Goal: Task Accomplishment & Management: Use online tool/utility

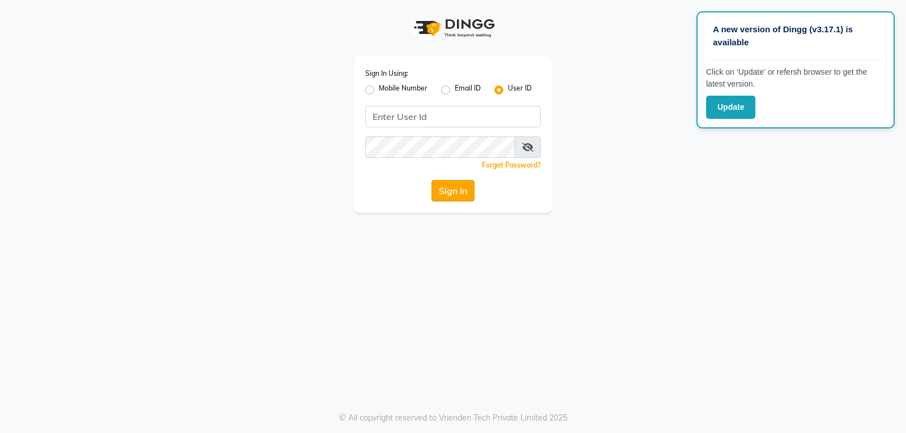
click at [472, 190] on button "Sign In" at bounding box center [452, 191] width 43 height 22
click at [529, 151] on icon at bounding box center [527, 147] width 11 height 9
click at [747, 163] on div "Sign In Using: Mobile Number Email ID User ID Remember me Forgot Password? Sign…" at bounding box center [452, 106] width 645 height 213
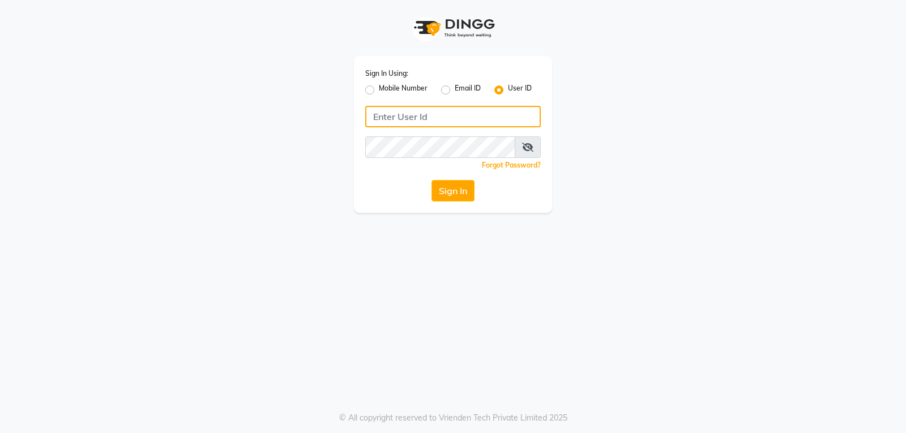
click at [455, 116] on input "Username" at bounding box center [453, 117] width 176 height 22
click at [443, 84] on div "Email ID" at bounding box center [461, 90] width 40 height 14
click at [455, 91] on label "Email ID" at bounding box center [468, 90] width 26 height 14
click at [455, 91] on input "Email ID" at bounding box center [458, 86] width 7 height 7
radio input "true"
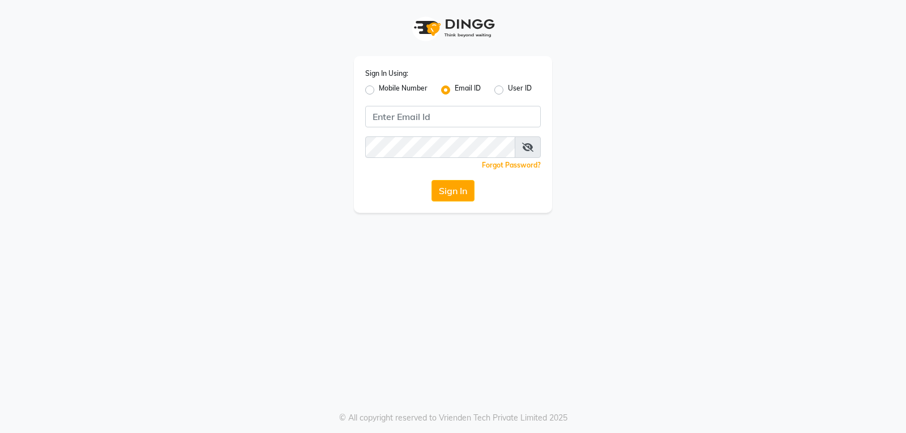
click at [508, 90] on label "User ID" at bounding box center [520, 90] width 24 height 14
click at [508, 90] on input "User ID" at bounding box center [511, 86] width 7 height 7
radio input "true"
radio input "false"
click at [452, 193] on button "Sign In" at bounding box center [452, 191] width 43 height 22
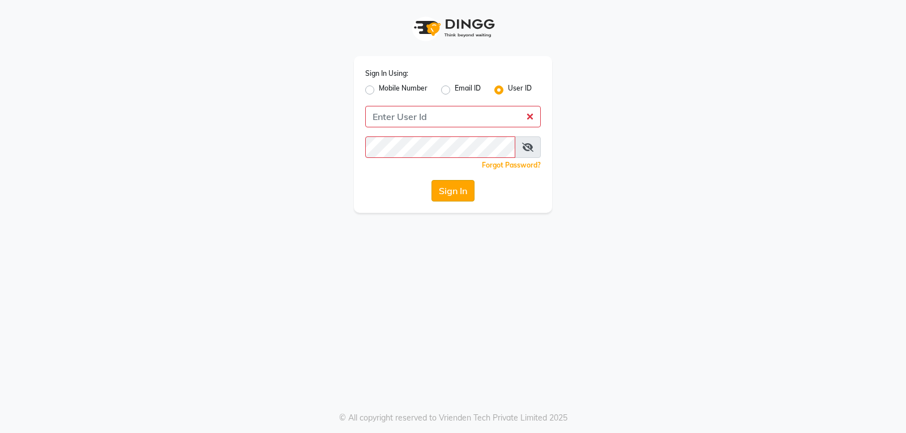
click at [452, 193] on button "Sign In" at bounding box center [452, 191] width 43 height 22
click at [536, 147] on span at bounding box center [528, 147] width 26 height 22
click at [598, 208] on div "Sign In Using: Mobile Number Email ID User ID Remember me Forgot Password? Sign…" at bounding box center [452, 106] width 645 height 213
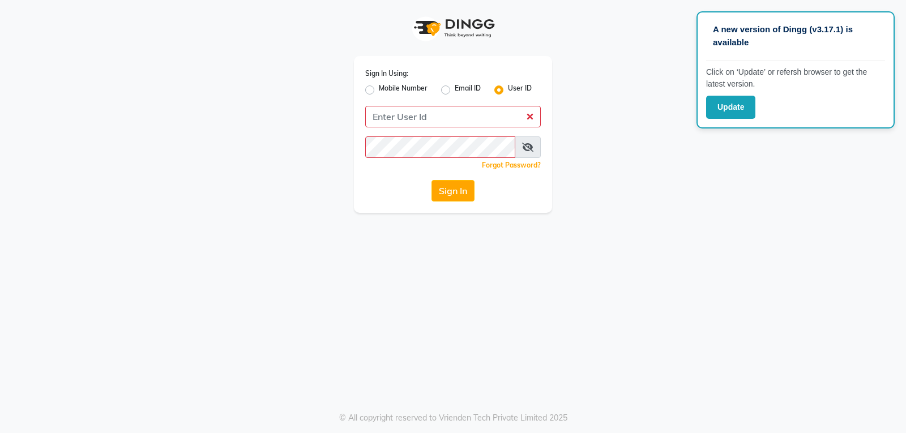
click at [792, 191] on app-login "Sign In Using: Mobile Number Email ID User ID Remember me Forgot Password? Sign…" at bounding box center [453, 106] width 906 height 213
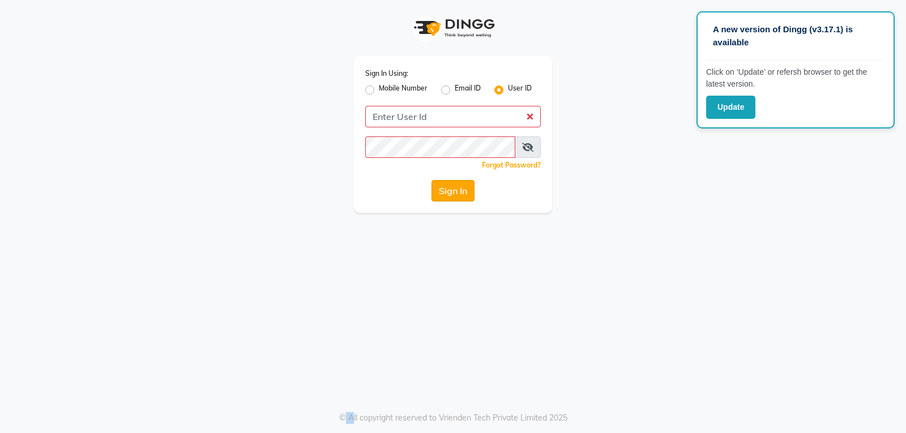
click at [466, 194] on button "Sign In" at bounding box center [452, 191] width 43 height 22
click at [526, 146] on icon at bounding box center [527, 147] width 11 height 9
click at [557, 202] on div "Sign In Using: Mobile Number Email ID User ID Remember me Forgot Password? Sign…" at bounding box center [452, 106] width 215 height 213
click at [588, 203] on div "Sign In Using: Mobile Number Email ID User ID Remember me Forgot Password? Sign…" at bounding box center [452, 106] width 645 height 213
click at [466, 116] on input "Username" at bounding box center [453, 117] width 176 height 22
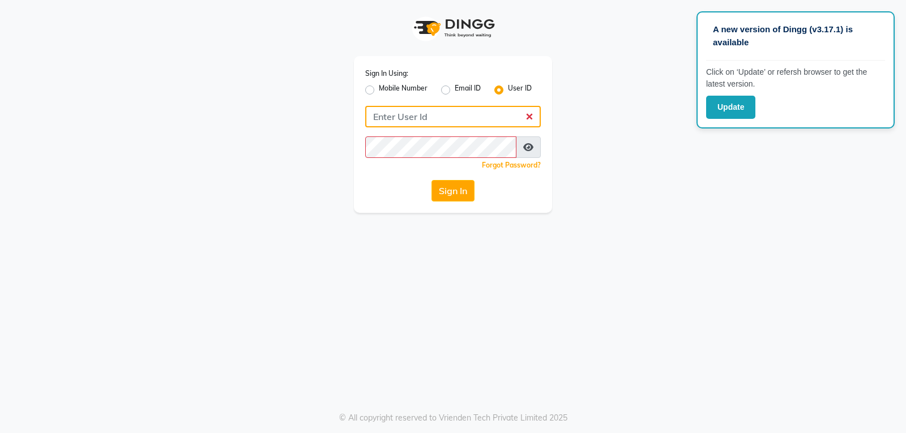
type input "B"
type input "[PERSON_NAME]@123"
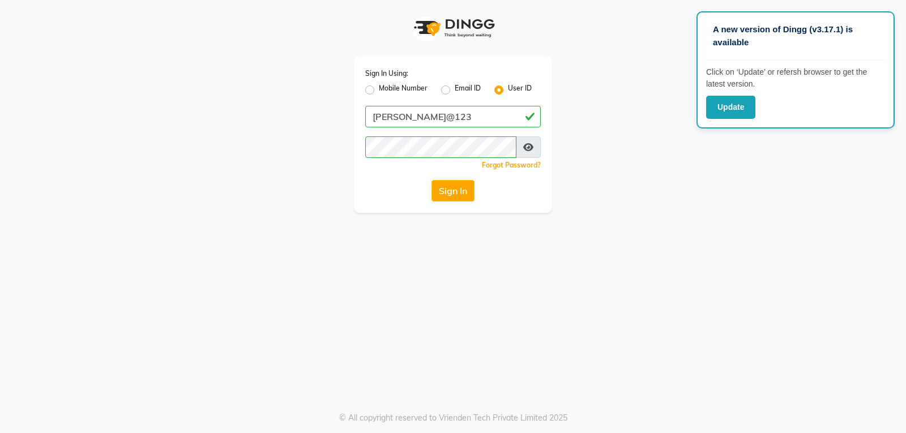
click at [534, 147] on span at bounding box center [528, 147] width 25 height 22
click at [523, 145] on span at bounding box center [528, 147] width 25 height 22
click at [523, 144] on span at bounding box center [528, 147] width 25 height 22
click at [527, 144] on icon at bounding box center [528, 147] width 10 height 9
click at [449, 190] on button "Sign In" at bounding box center [452, 191] width 43 height 22
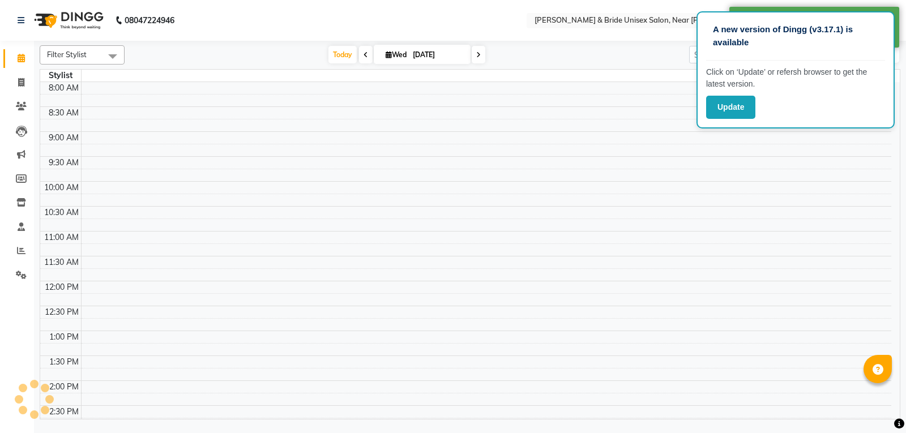
select select "en"
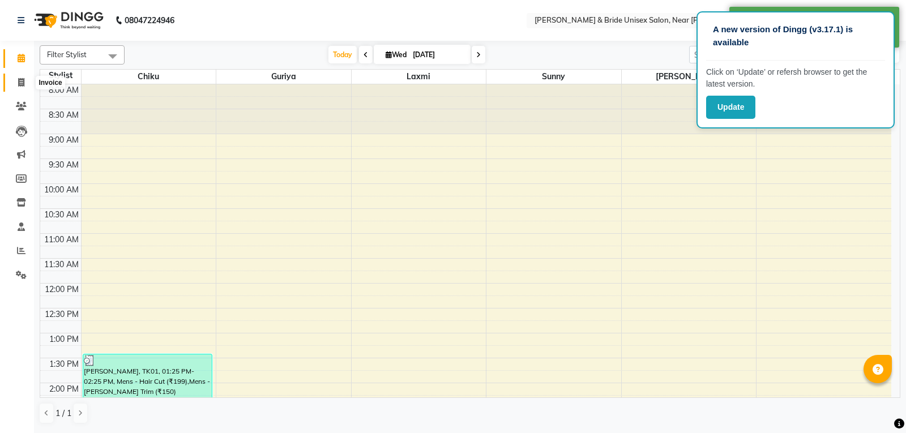
click at [22, 83] on icon at bounding box center [21, 82] width 6 height 8
select select "service"
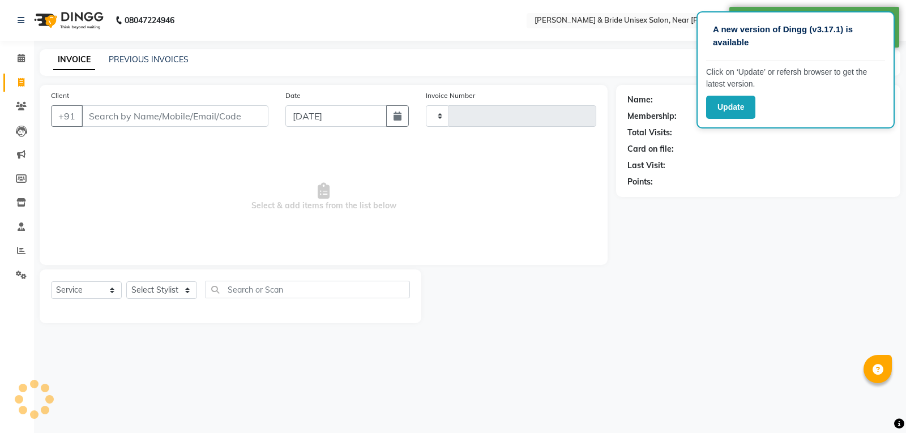
type input "1401"
select select "4118"
click at [119, 118] on input "Client" at bounding box center [175, 116] width 187 height 22
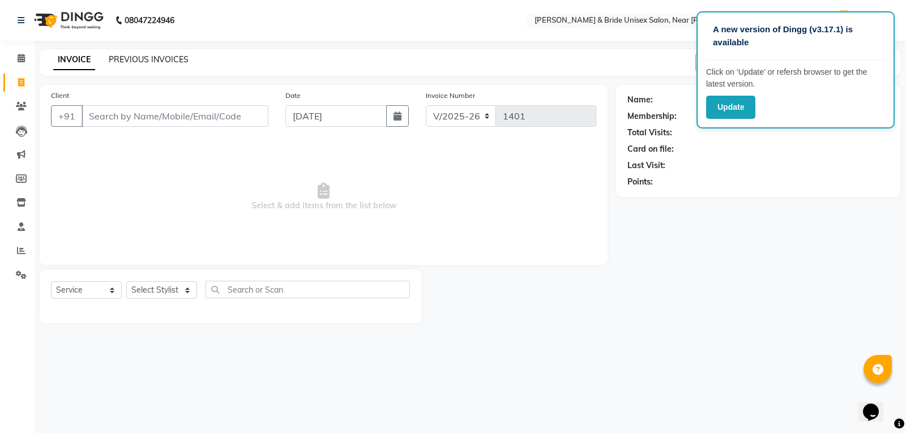
click at [159, 59] on link "PREVIOUS INVOICES" at bounding box center [149, 59] width 80 height 10
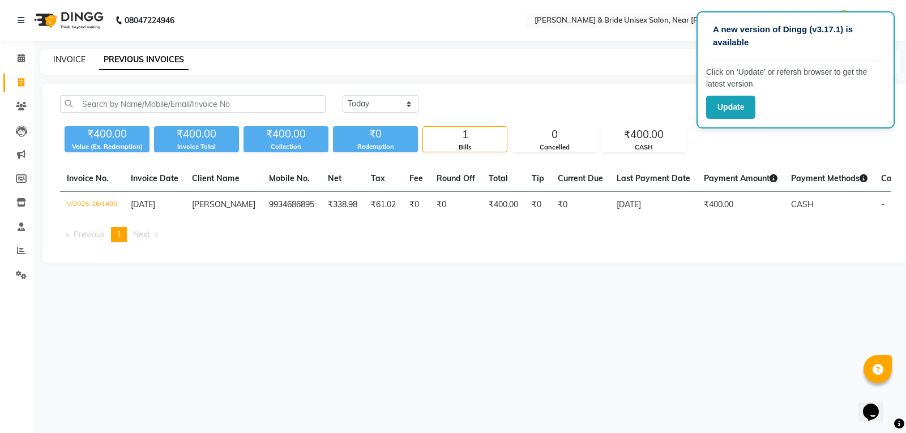
click at [71, 58] on link "INVOICE" at bounding box center [69, 59] width 32 height 10
select select "service"
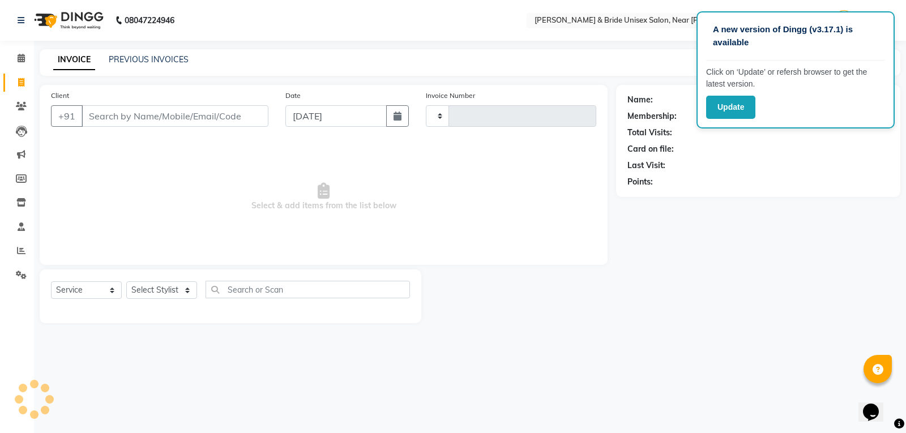
type input "1401"
select select "4118"
click at [117, 119] on input "Client" at bounding box center [175, 116] width 187 height 22
click at [148, 293] on select "Select Stylist chiku Front Desk guriya [PERSON_NAME][DATE] sunny [PERSON_NAME]" at bounding box center [161, 290] width 71 height 18
select select "44656"
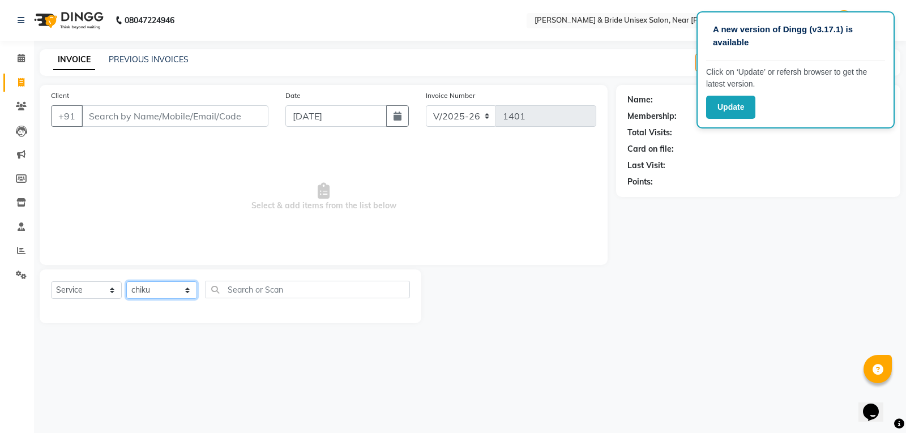
click at [126, 281] on select "Select Stylist chiku Front Desk guriya [PERSON_NAME][DATE] sunny [PERSON_NAME]" at bounding box center [161, 290] width 71 height 18
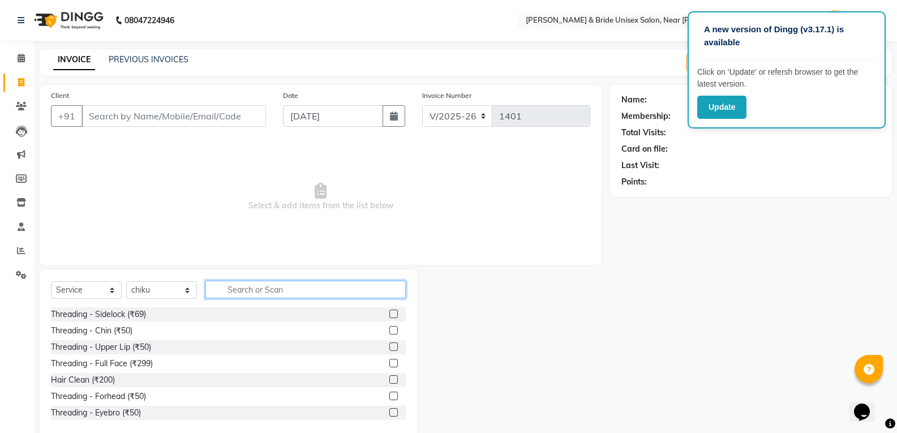
click at [281, 292] on input "text" at bounding box center [306, 290] width 200 height 18
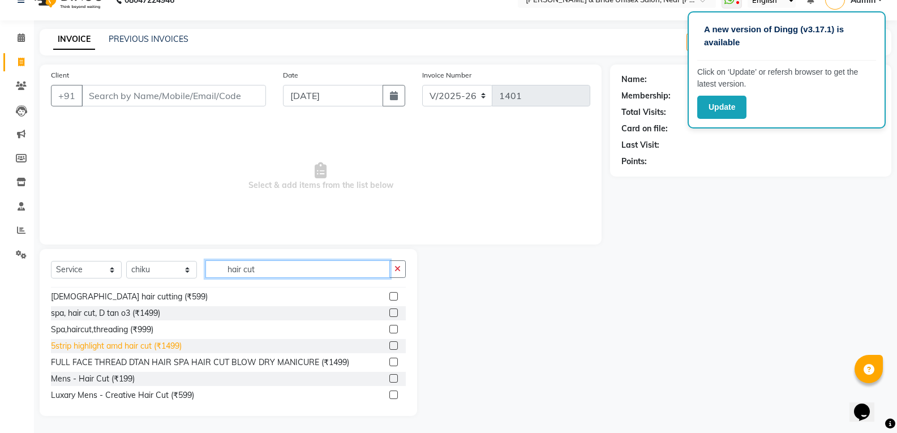
scroll to position [113, 0]
type input "hair cut"
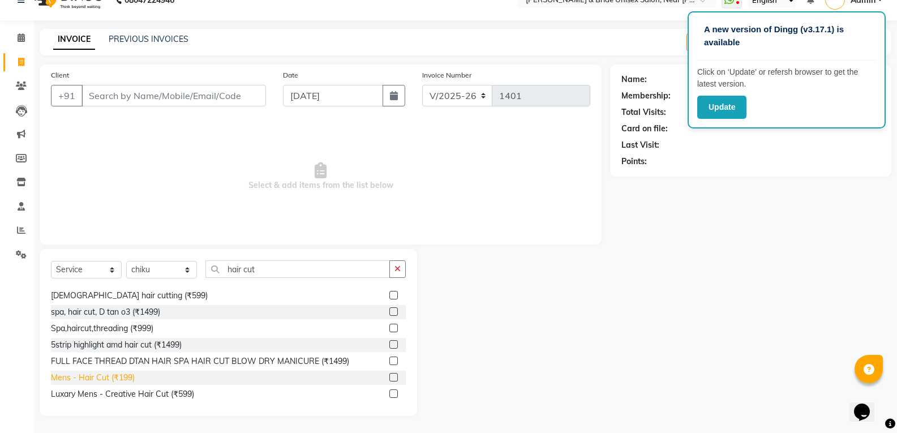
click at [114, 378] on div "Mens - Hair Cut (₹199)" at bounding box center [93, 378] width 84 height 12
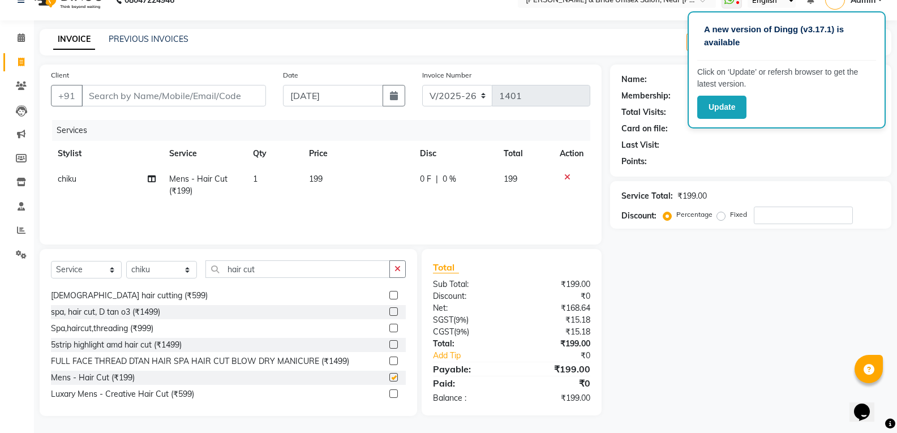
checkbox input "false"
click at [348, 179] on td "199" at bounding box center [358, 184] width 112 height 37
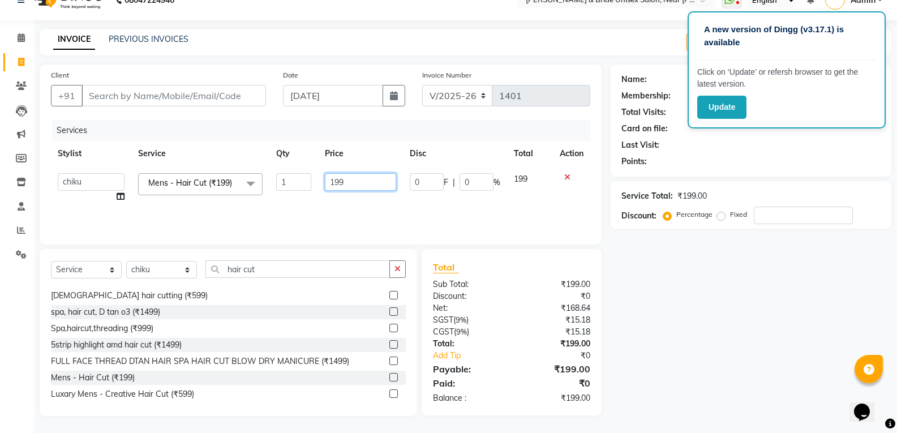
click at [349, 179] on input "199" at bounding box center [360, 182] width 71 height 18
type input "1"
type input "250"
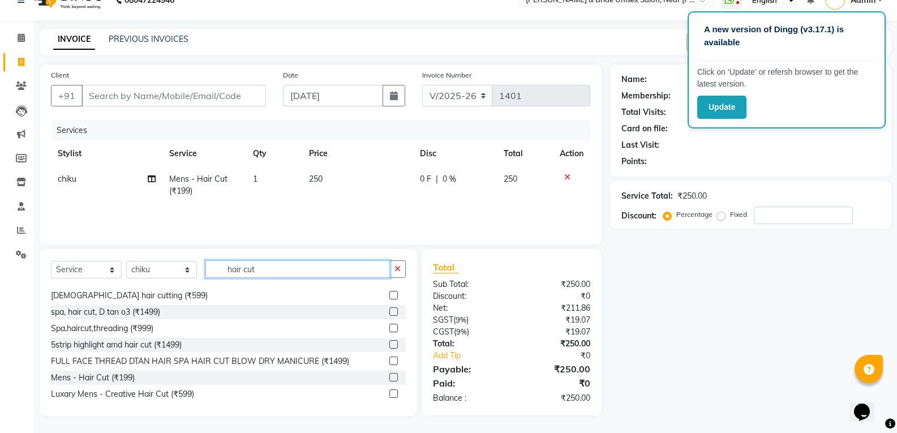
click at [357, 275] on input "hair cut" at bounding box center [298, 269] width 185 height 18
click at [392, 272] on button "button" at bounding box center [398, 269] width 16 height 18
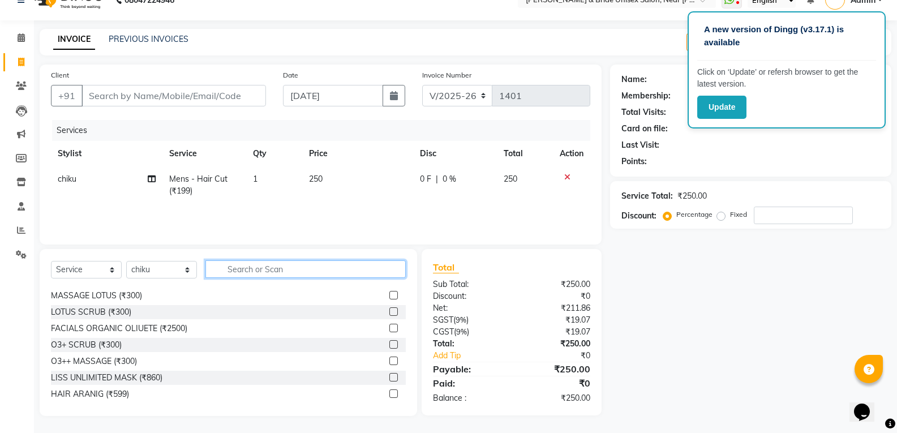
scroll to position [708, 0]
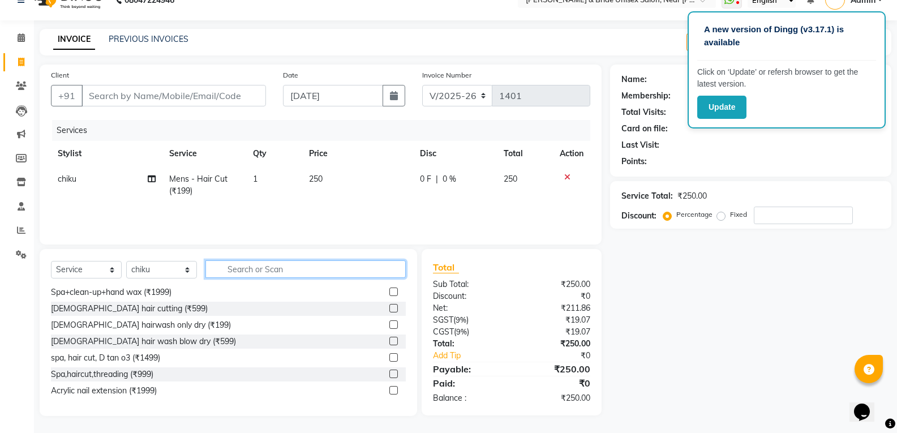
click at [374, 272] on input "text" at bounding box center [306, 269] width 200 height 18
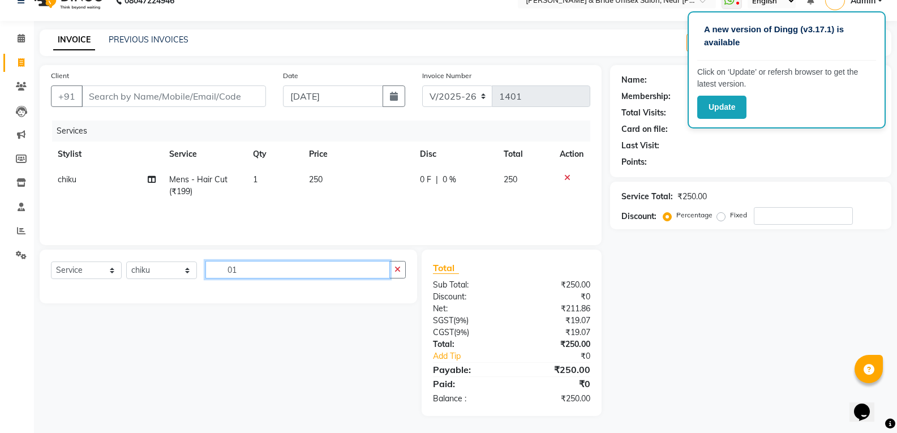
type input "0"
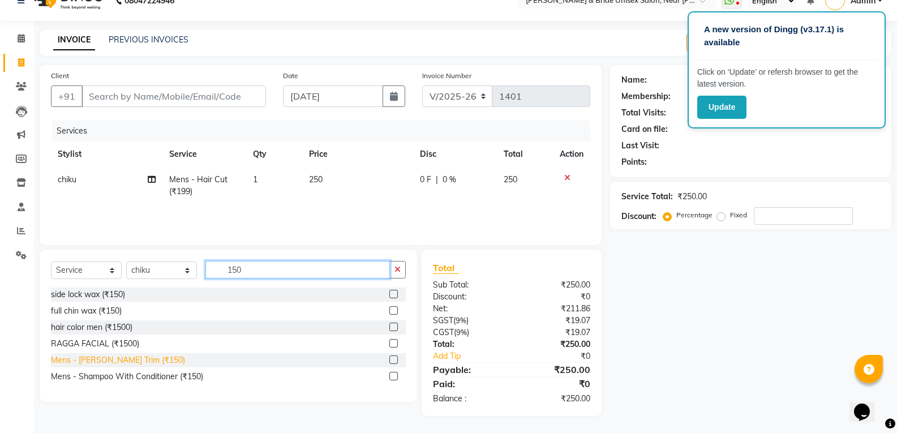
type input "150"
click at [97, 355] on div "Mens - [PERSON_NAME] Trim (₹150)" at bounding box center [118, 360] width 134 height 12
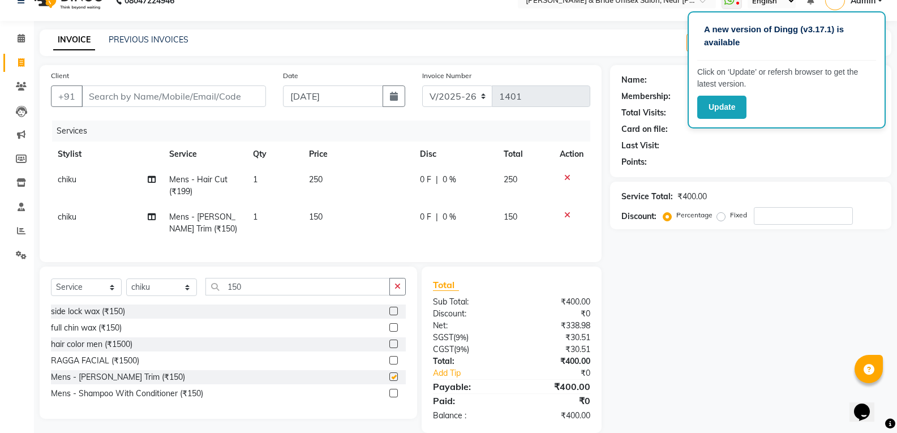
checkbox input "false"
click at [143, 286] on div "Select Service Product Membership Package Voucher Prepaid Gift Card Select Styl…" at bounding box center [229, 343] width 378 height 152
select select "66343"
click at [126, 287] on select "Select Stylist chiku Front Desk guriya [PERSON_NAME][DATE] sunny [PERSON_NAME]" at bounding box center [161, 288] width 71 height 18
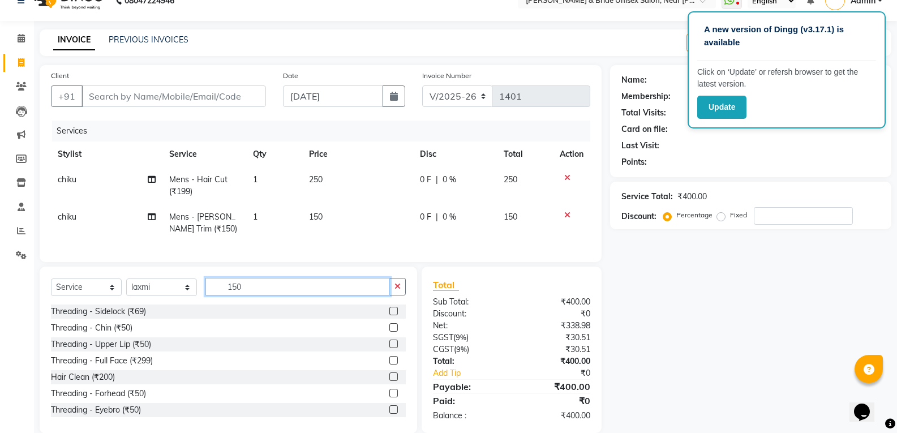
click at [295, 296] on input "150" at bounding box center [298, 287] width 185 height 18
drag, startPoint x: 395, startPoint y: 292, endPoint x: 362, endPoint y: 293, distance: 32.9
click at [394, 292] on button "button" at bounding box center [398, 287] width 16 height 18
click at [354, 294] on input "text" at bounding box center [306, 287] width 200 height 18
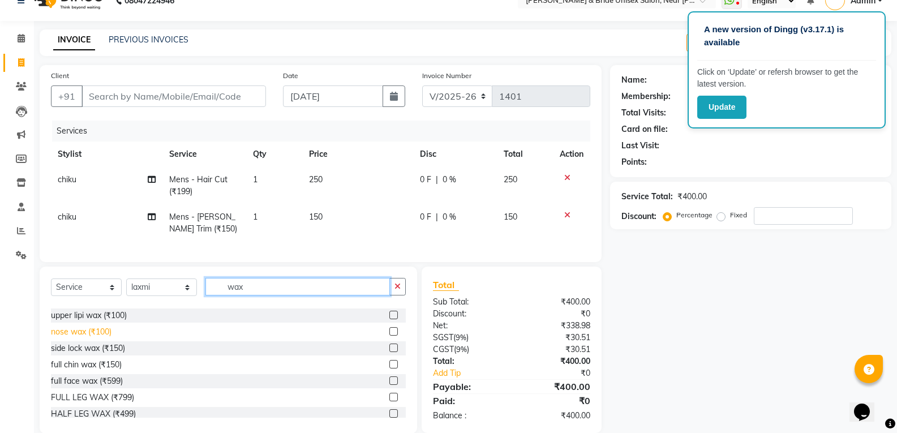
scroll to position [57, 0]
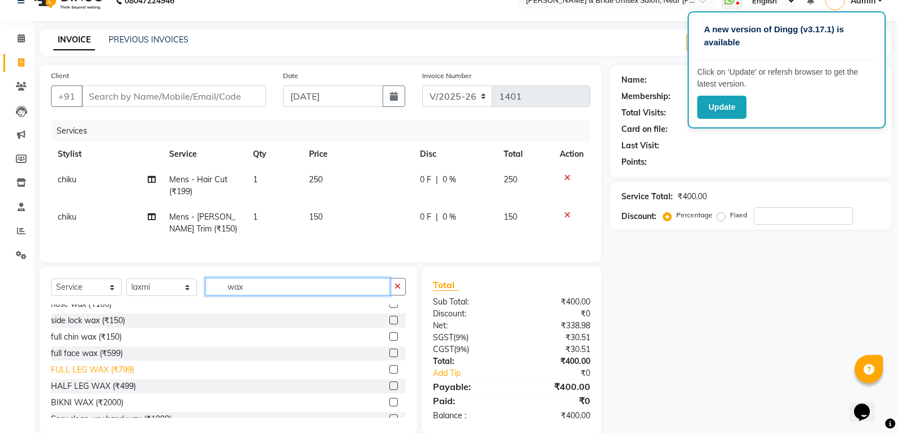
type input "wax"
click at [116, 376] on div "FULL LEG WAX (₹799)" at bounding box center [92, 370] width 83 height 12
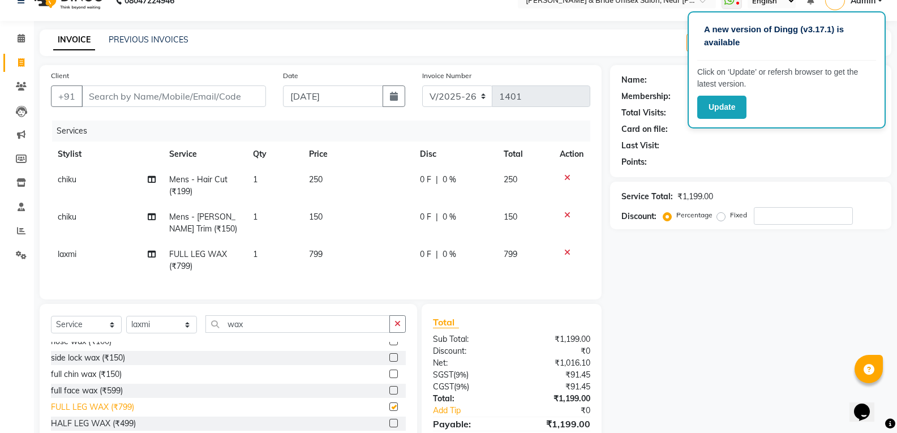
checkbox input "false"
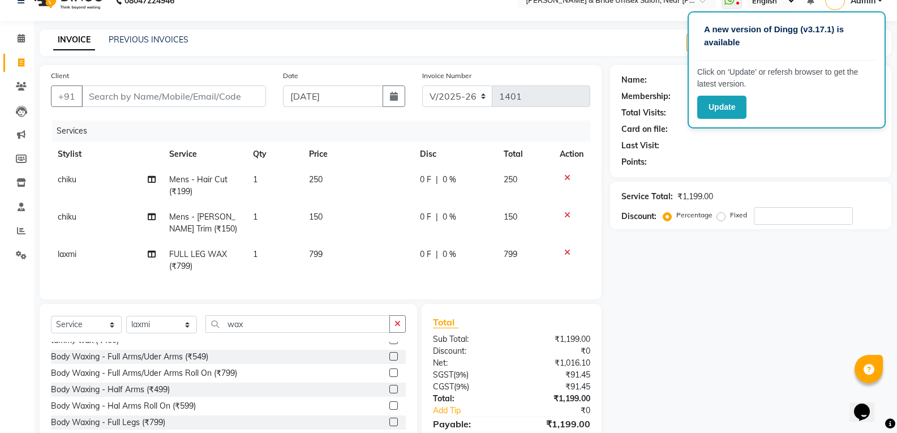
scroll to position [226, 0]
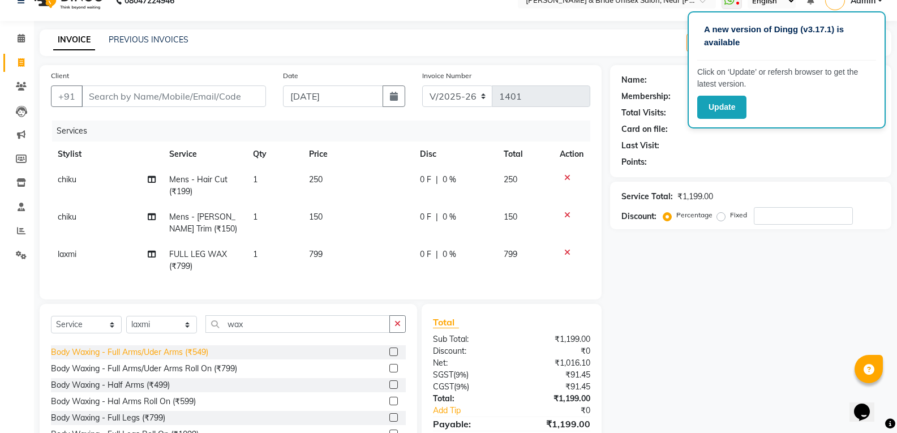
click at [176, 358] on div "Body Waxing - Full Arms/Uder Arms (₹549)" at bounding box center [129, 353] width 157 height 12
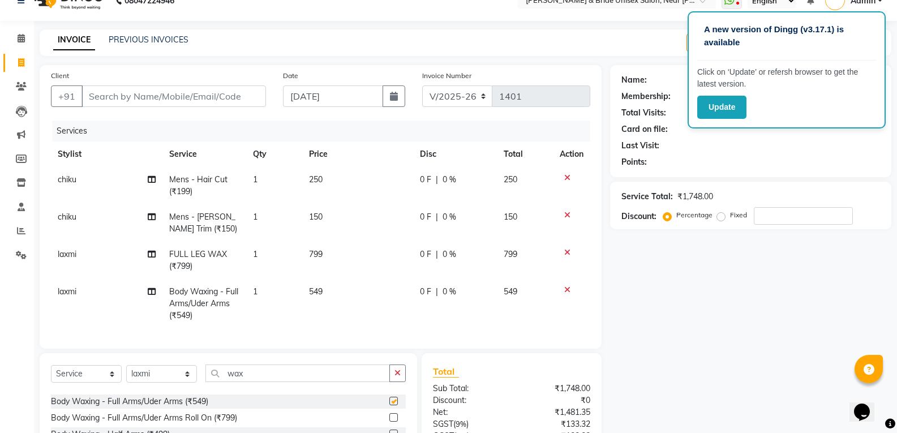
checkbox input "false"
click at [333, 247] on td "799" at bounding box center [358, 260] width 112 height 37
select select "66343"
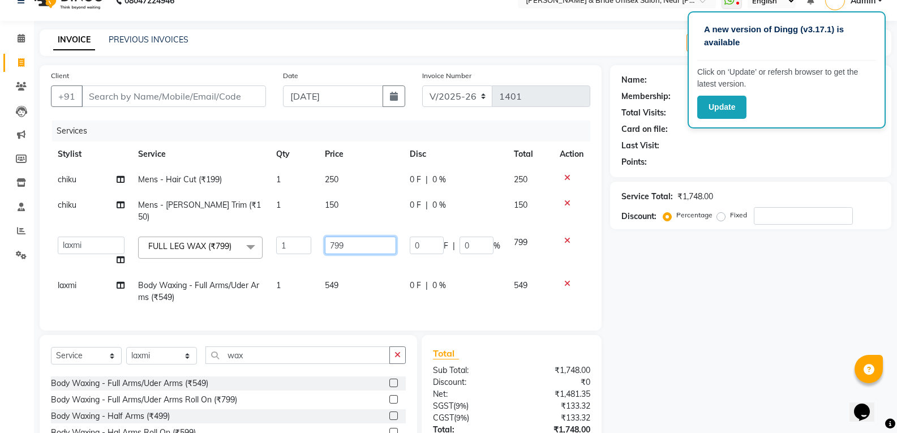
click at [358, 239] on input "799" at bounding box center [360, 246] width 71 height 18
type input "7"
click at [375, 237] on input "800" at bounding box center [360, 246] width 71 height 18
type input "8"
type input "700"
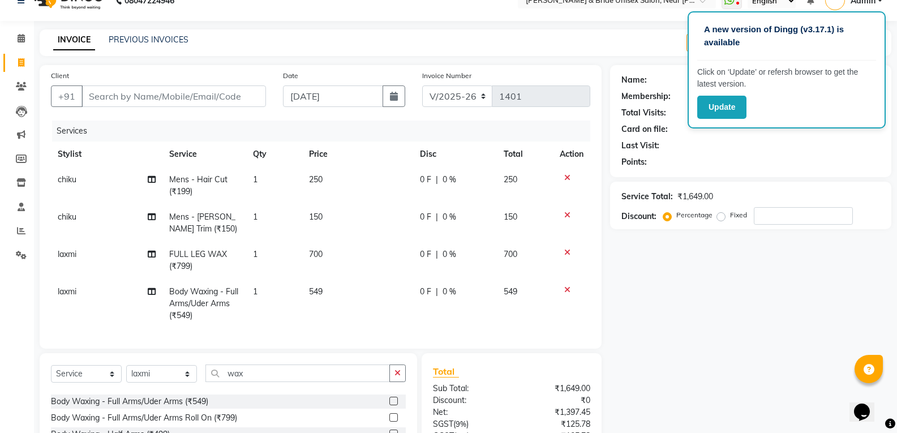
click at [355, 266] on tbody "chiku Mens - Hair Cut (₹199) 1 250 0 F | 0 % 250 chiku Mens - [PERSON_NAME] Tri…" at bounding box center [321, 247] width 540 height 161
click at [353, 288] on td "549" at bounding box center [358, 303] width 112 height 49
select select "66343"
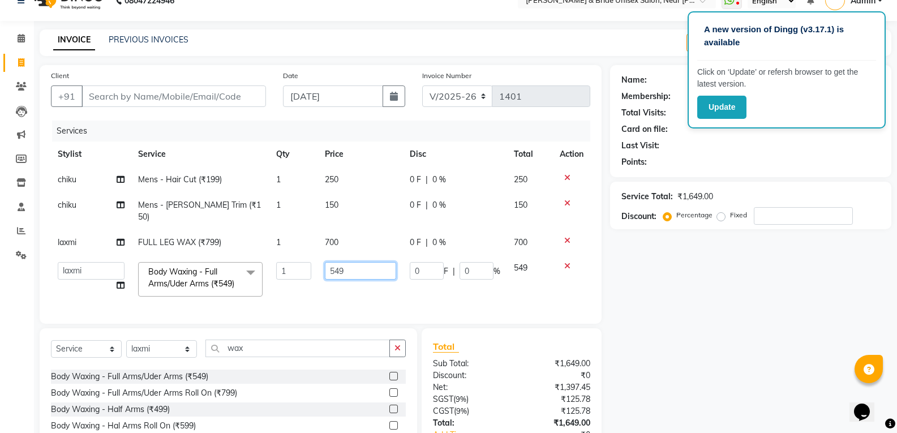
click at [370, 262] on input "549" at bounding box center [360, 271] width 71 height 18
type input "500"
click at [350, 266] on input "500" at bounding box center [360, 271] width 71 height 18
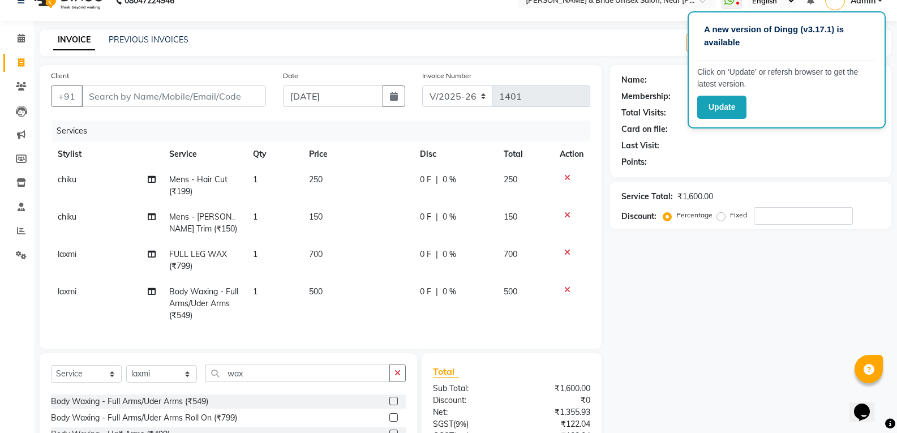
click at [350, 277] on tbody "chiku Mens - Hair Cut (₹199) 1 250 0 F | 0 % 250 chiku Mens - [PERSON_NAME] Tri…" at bounding box center [321, 247] width 540 height 161
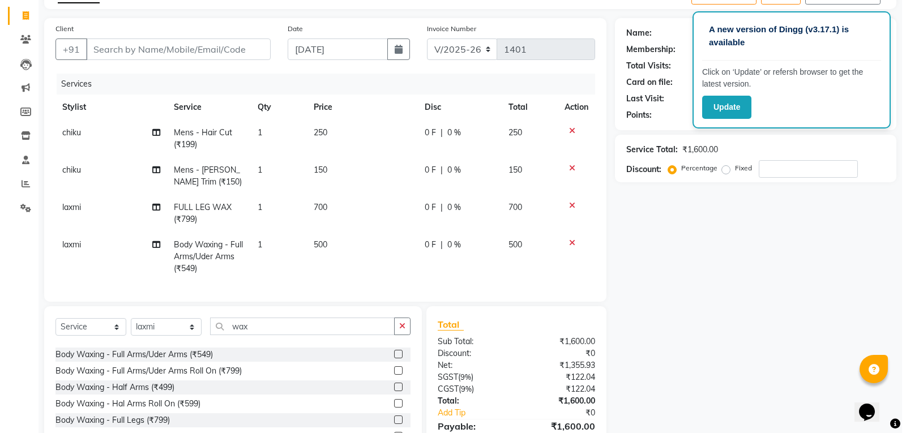
scroll to position [0, 0]
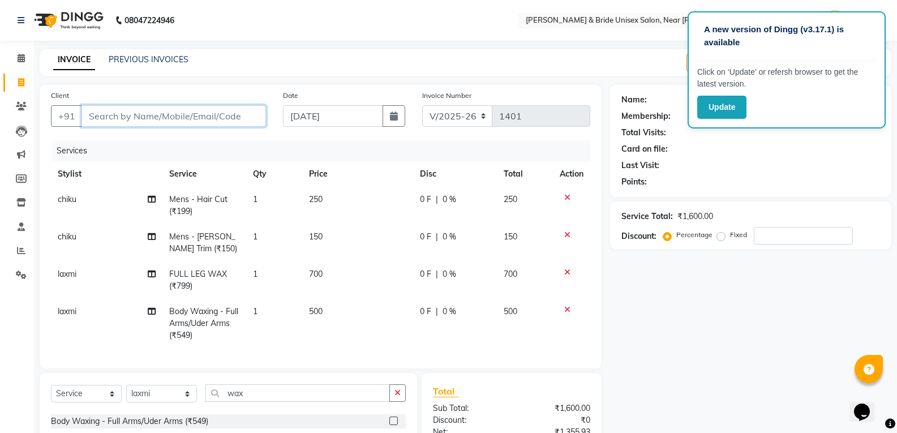
click at [146, 114] on input "Client" at bounding box center [174, 116] width 185 height 22
type input "9"
type input "0"
type input "9065760009"
click at [244, 121] on span "Add Client" at bounding box center [237, 115] width 45 height 11
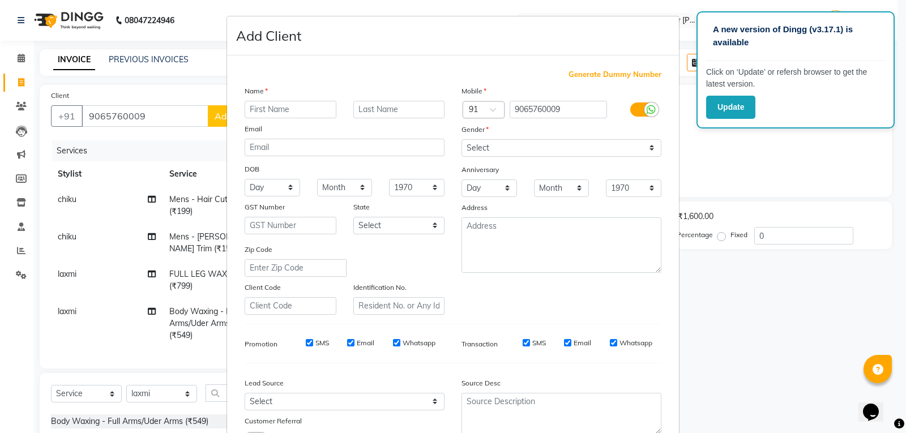
click at [275, 107] on input "text" at bounding box center [291, 110] width 92 height 18
click at [268, 107] on input "[PERSON_NAME]" at bounding box center [291, 110] width 92 height 18
type input "abhishek"
click at [347, 106] on div at bounding box center [399, 110] width 109 height 18
click at [484, 147] on select "Select [DEMOGRAPHIC_DATA] [DEMOGRAPHIC_DATA] Other Prefer Not To Say" at bounding box center [561, 148] width 200 height 18
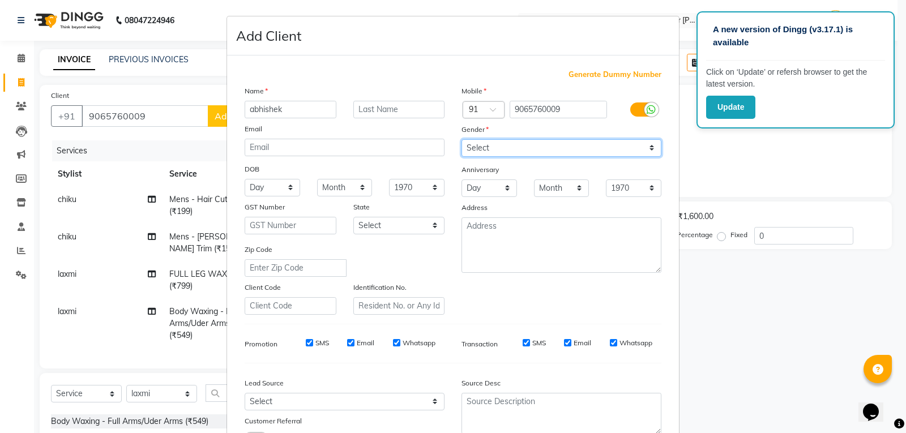
select select "[DEMOGRAPHIC_DATA]"
click at [461, 139] on select "Select [DEMOGRAPHIC_DATA] [DEMOGRAPHIC_DATA] Other Prefer Not To Say" at bounding box center [561, 148] width 200 height 18
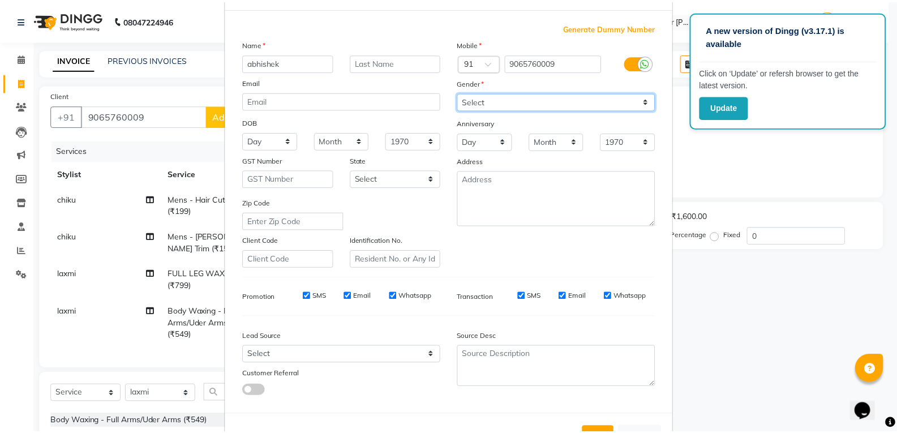
scroll to position [89, 0]
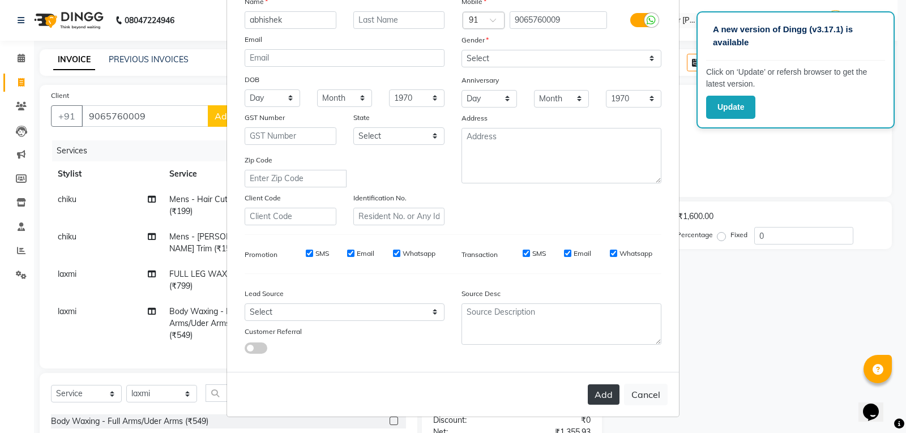
click at [613, 403] on button "Add" at bounding box center [604, 394] width 32 height 20
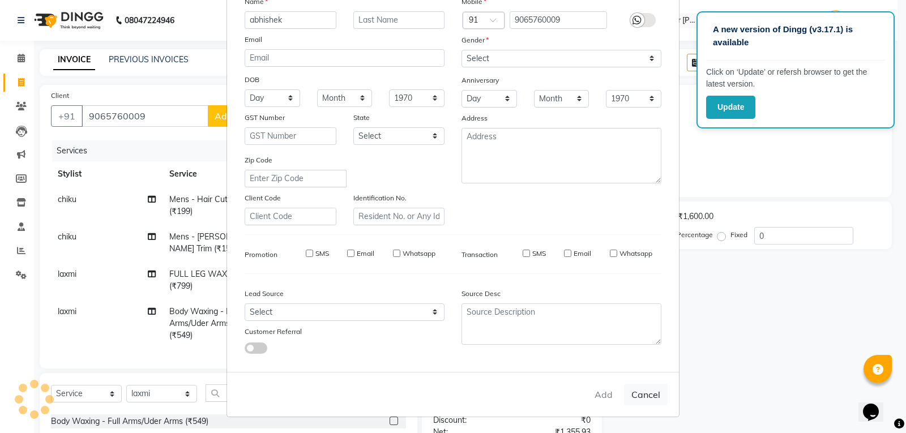
select select
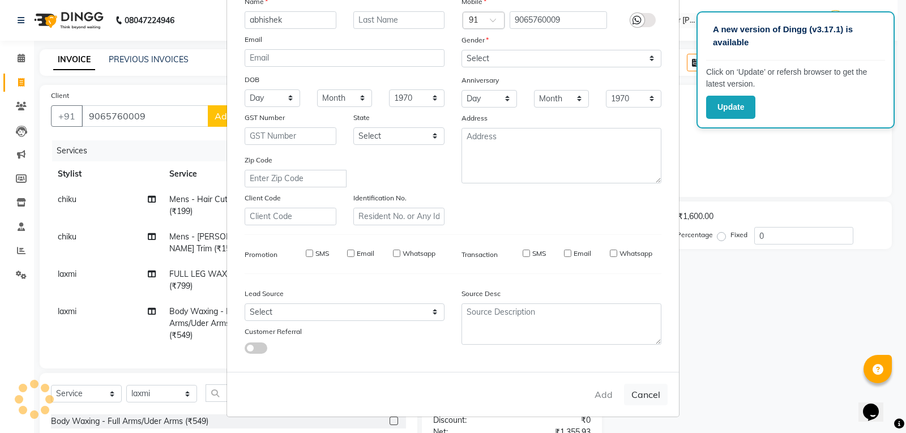
select select
checkbox input "false"
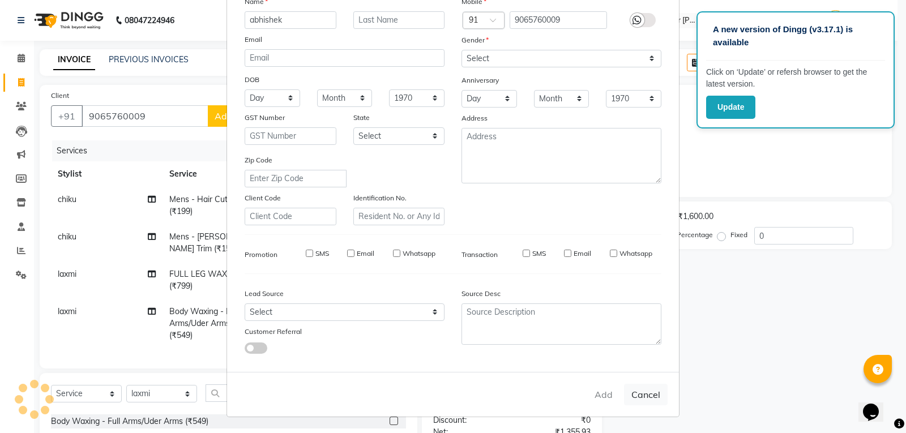
checkbox input "false"
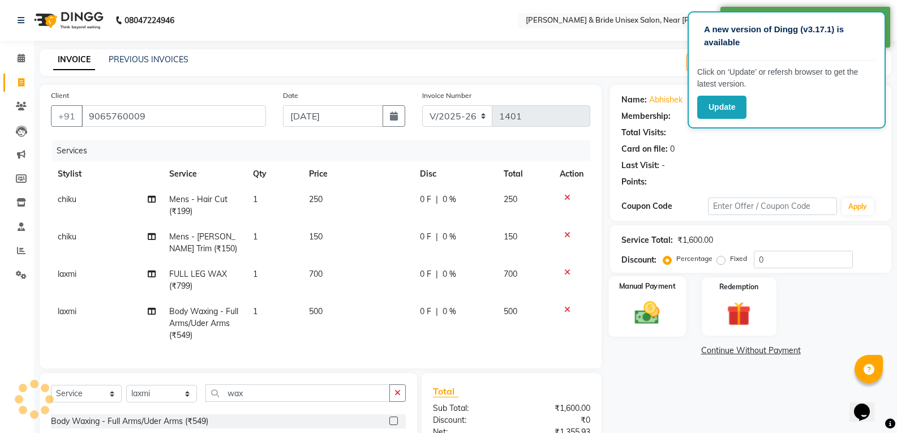
select select "1: Object"
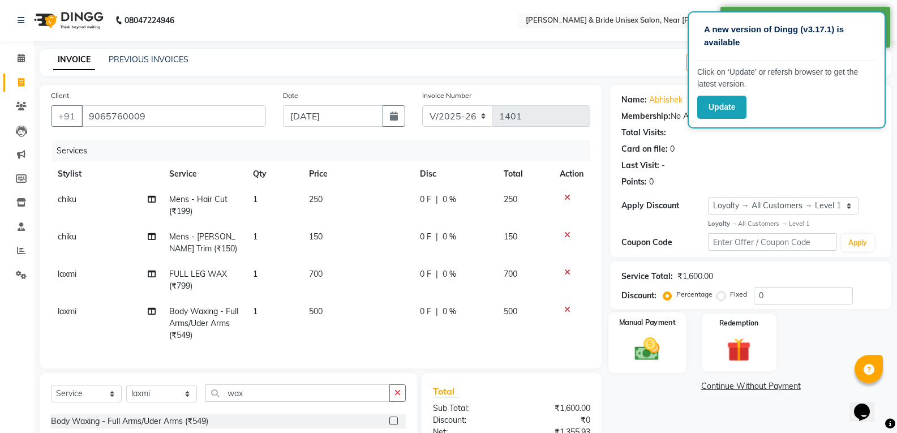
click at [641, 348] on img at bounding box center [647, 349] width 40 height 29
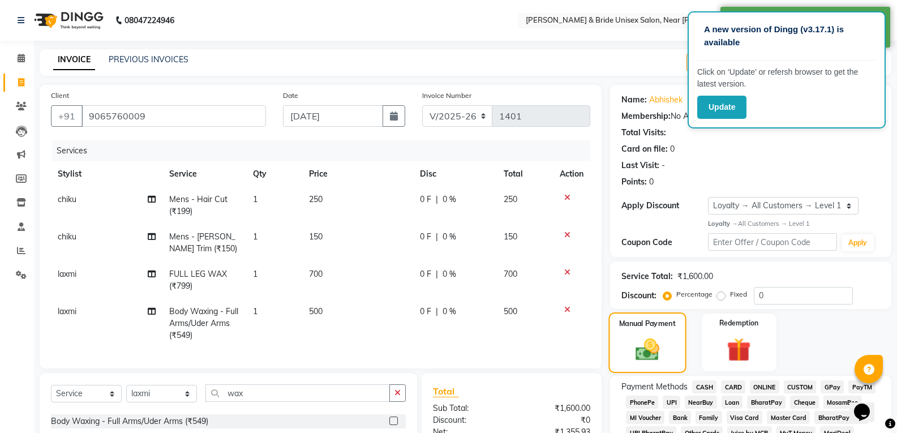
scroll to position [226, 0]
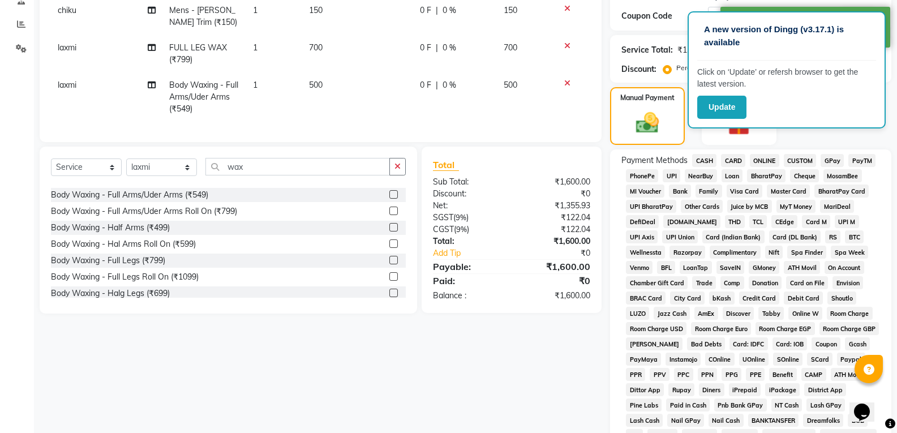
click at [765, 159] on span "ONLINE" at bounding box center [764, 160] width 29 height 13
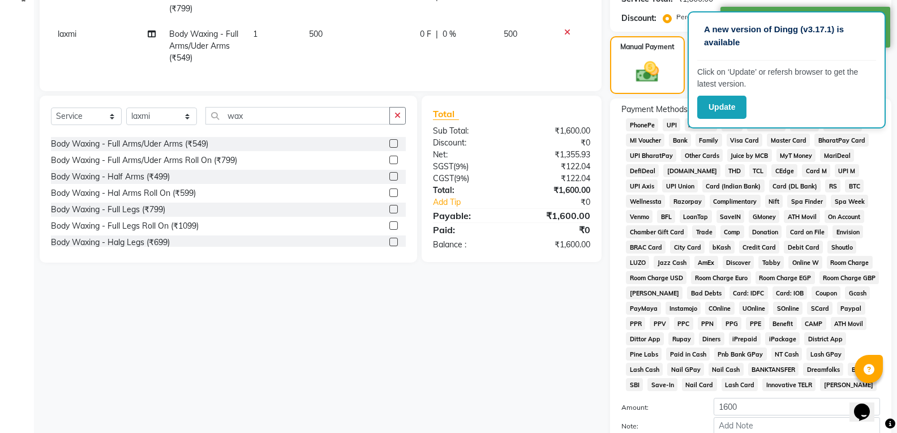
scroll to position [386, 0]
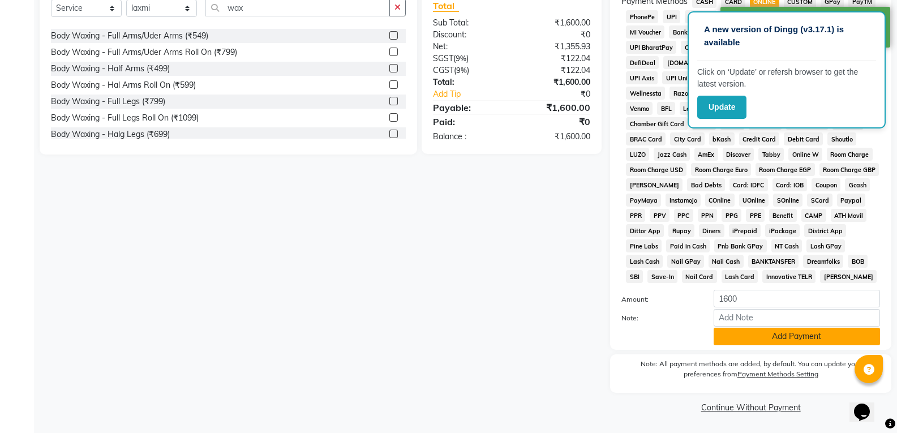
click at [806, 334] on button "Add Payment" at bounding box center [797, 337] width 166 height 18
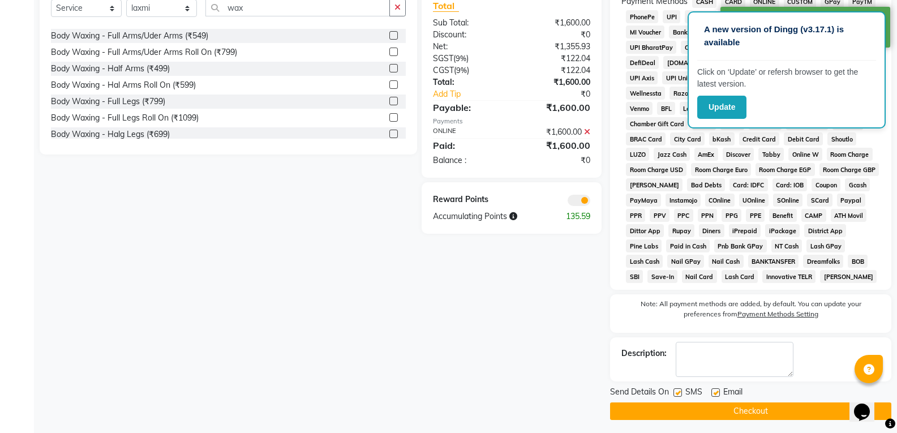
click at [762, 408] on button "Checkout" at bounding box center [750, 412] width 281 height 18
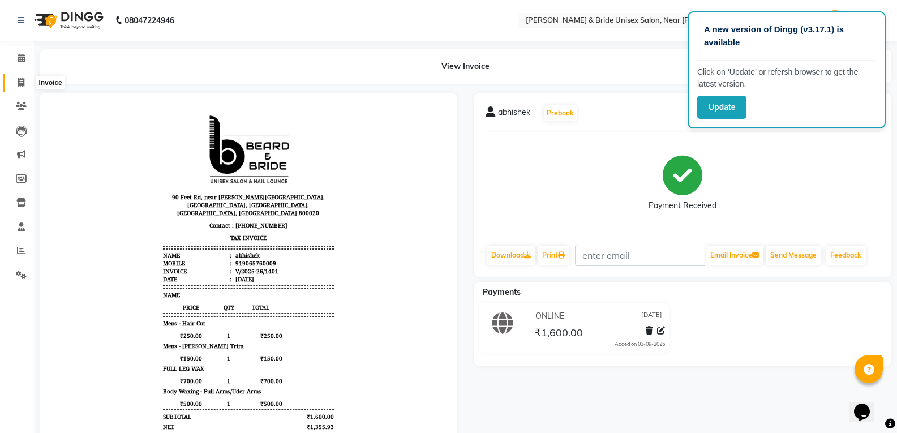
click at [25, 83] on span at bounding box center [21, 82] width 20 height 13
select select "service"
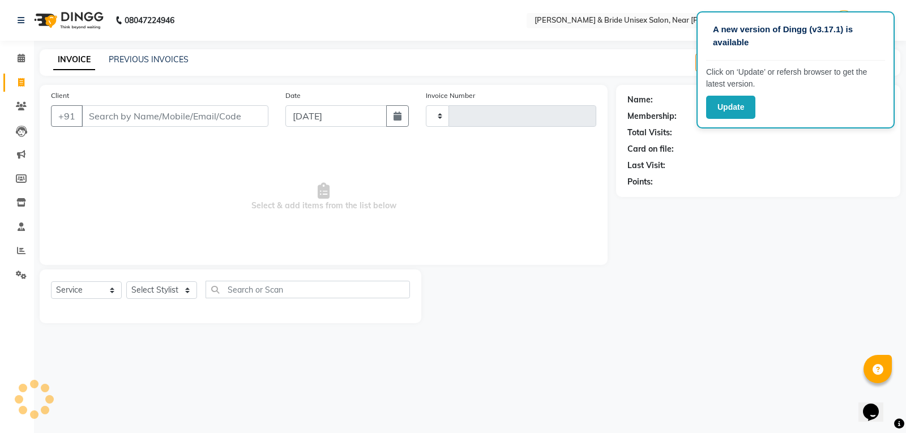
type input "1402"
select select "4118"
click at [168, 286] on select "Select Stylist chiku Front Desk guriya [PERSON_NAME][DATE] sunny [PERSON_NAME]" at bounding box center [161, 290] width 71 height 18
